Goal: Check status: Check status

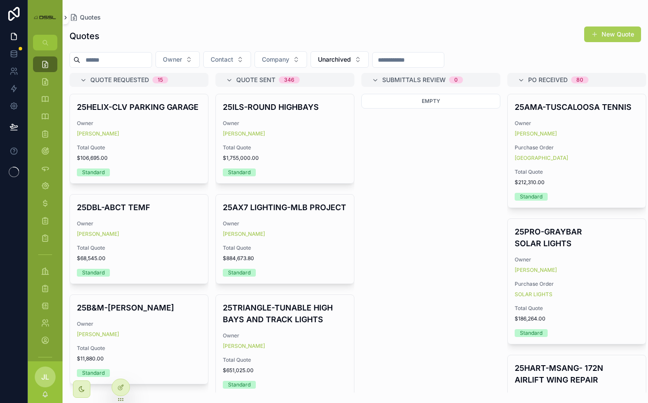
click at [65, 18] on icon "scrollable content" at bounding box center [66, 17] width 6 height 7
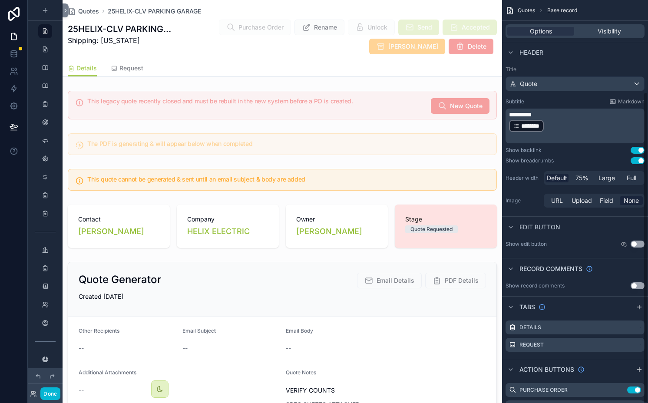
scroll to position [119, 0]
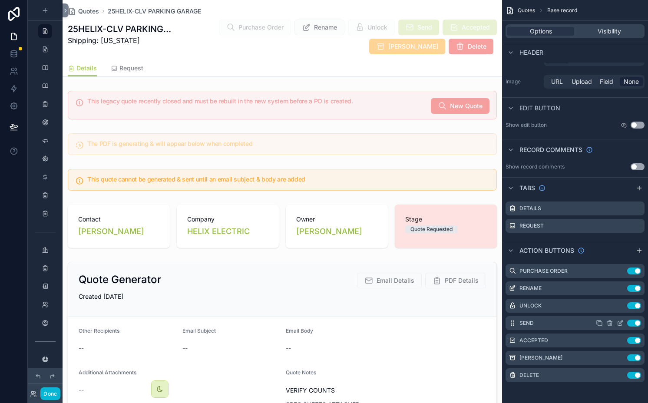
click at [621, 323] on icon "scrollable content" at bounding box center [620, 323] width 7 height 7
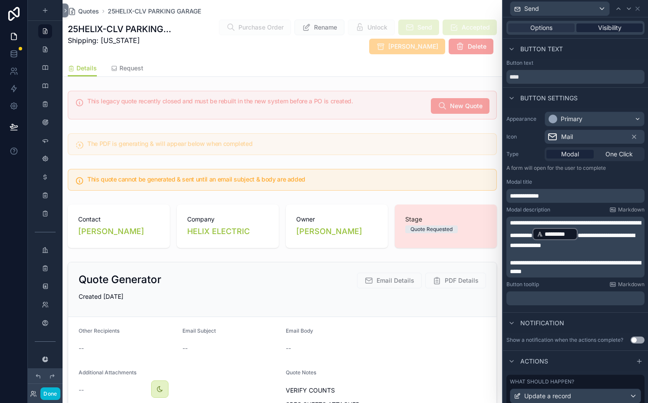
click at [621, 30] on span "Visibility" at bounding box center [609, 27] width 23 height 9
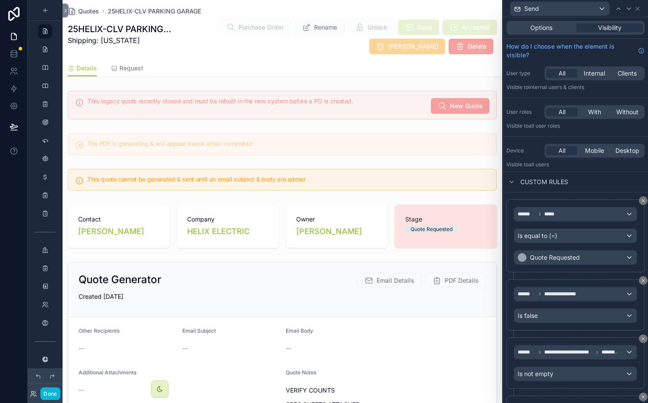
scroll to position [267, 0]
